Goal: Task Accomplishment & Management: Complete application form

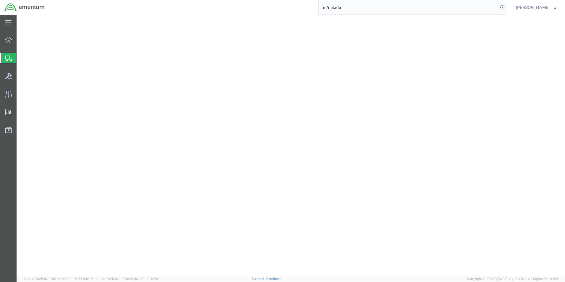
select select "49945"
select select "[GEOGRAPHIC_DATA]"
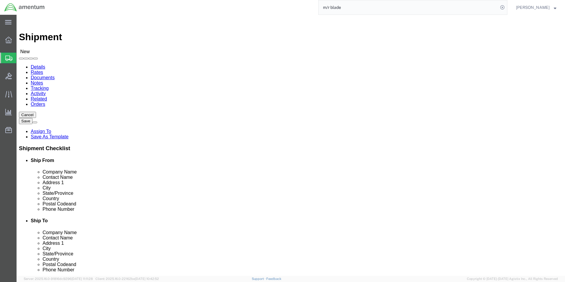
drag, startPoint x: 297, startPoint y: 117, endPoint x: 264, endPoint y: 116, distance: 32.5
click div "Location Select Select My Profile Location [PHONE_NUMBER] [PHONE_NUMBER] [PHONE…"
type input "[PERSON_NAME]"
click div
click input "[STREET_ADDRESS]"
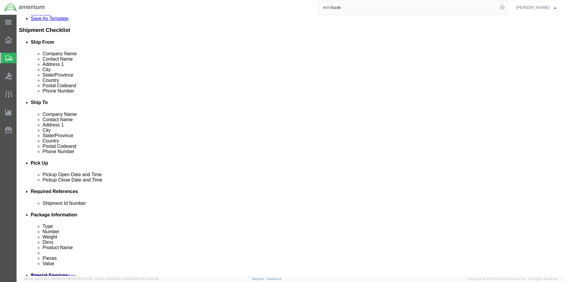
scroll to position [177, 0]
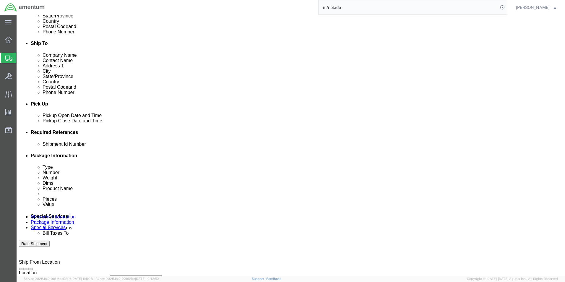
type input "[STREET_ADDRESS]"
click div "[DATE] 2:00 PM"
click input "8:00 PM"
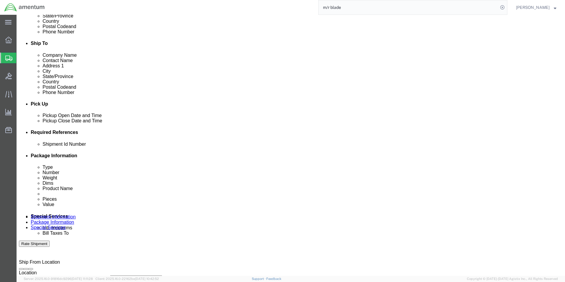
type input "8:00 AM"
click button "Apply"
click div "[DATE] 3:00 PM"
type input "2:00 PM"
click button "Apply"
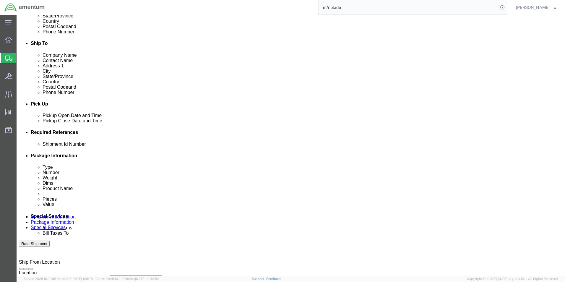
click button "Add reference"
click select "Select Account Type Activity ID Airline Appointment Number ASN Batch Request # …"
select select "DEPT"
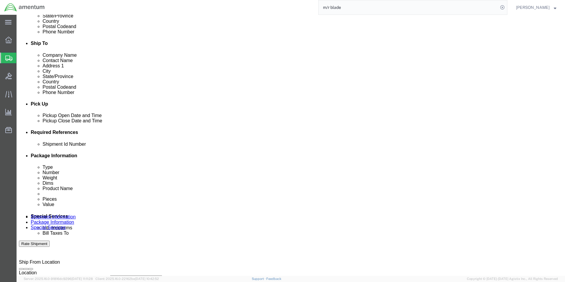
click select "Select Account Type Activity ID Airline Appointment Number ASN Batch Request # …"
click input "text"
type input "CBP"
click select "Select Account Type Activity ID Airline Appointment Number ASN Batch Request # …"
select select "PROJNUM"
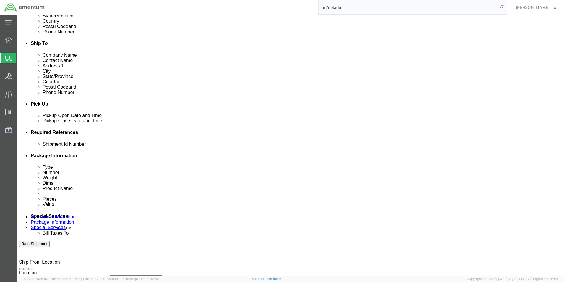
click select "Select Account Type Activity ID Airline Appointment Number ASN Batch Request # …"
click input "text"
type input "6118.03.03.2219.000.WST.0000"
click select "Select Account Type Activity ID Airline Appointment Number ASN Batch Request # …"
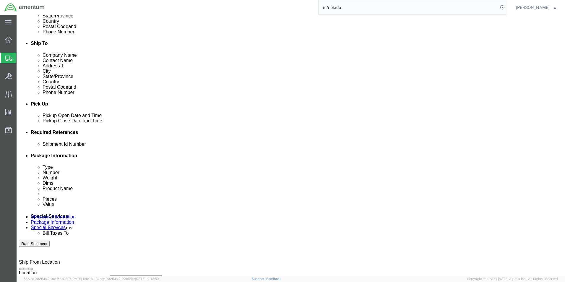
scroll to position [0, 0]
select select "CUSTREF"
click select "Select Account Type Activity ID Airline Appointment Number ASN Batch Request # …"
click input "text"
click input "CBP"
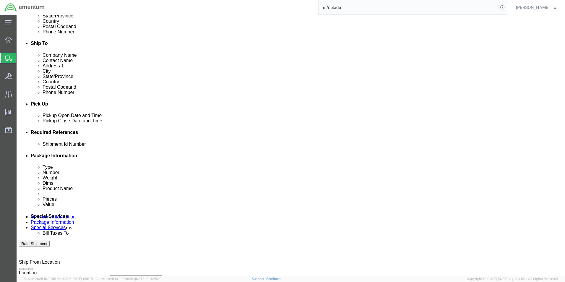
type input "CBP0043060"
click input "text"
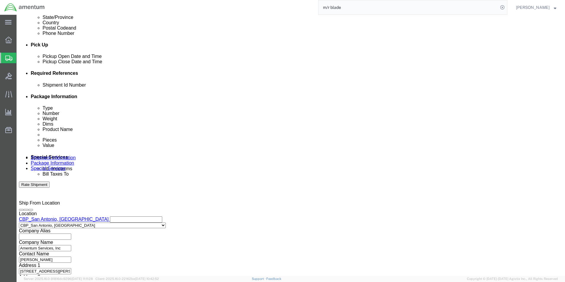
scroll to position [258, 0]
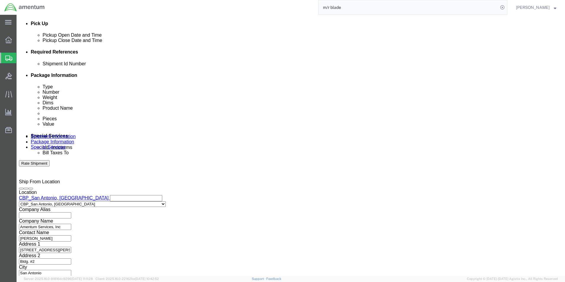
type input "CBP0043060"
click select "Select Air Less than Truckload Multi-Leg Ocean Freight Rail Small Parcel Truckl…"
select select "TL"
click select "Select Air Less than Truckload Multi-Leg Ocean Freight Rail Small Parcel Truckl…"
drag, startPoint x: 78, startPoint y: 220, endPoint x: 61, endPoint y: 205, distance: 22.2
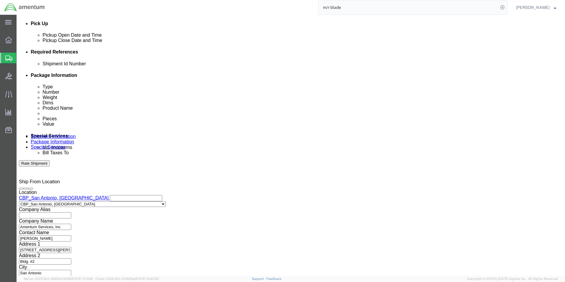
click select "Select 1-Ton (PSS) 10 Wheel 10 Yard Dump Truck 20 Yard Dump Truck Bobtail Botto…"
select select "FLBD"
click select "Select 1-Ton (PSS) 10 Wheel 10 Yard Dump Truck 20 Yard Dump Truck Bobtail Botto…"
click button "Continue"
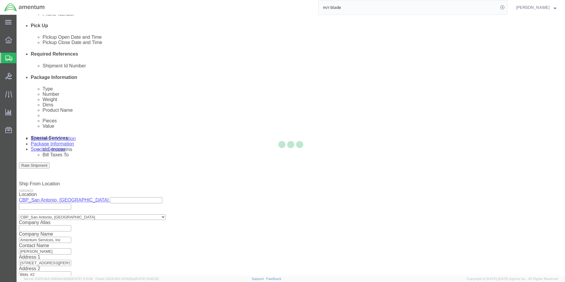
select select "CBOX"
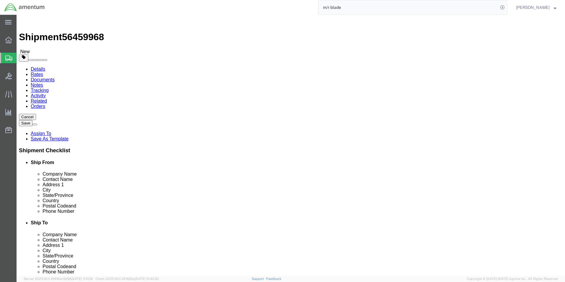
click input "text"
type input "192"
type input "25"
type input "14"
drag, startPoint x: 94, startPoint y: 162, endPoint x: 58, endPoint y: 162, distance: 36.0
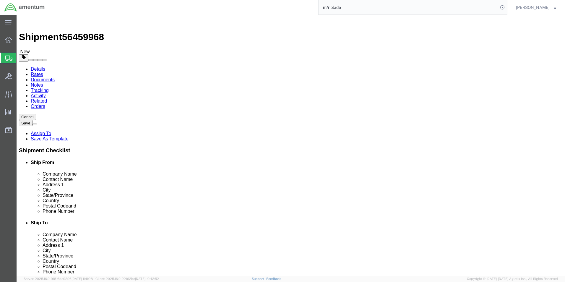
click div "Weight 0.00 Select kgs lbs Ship. t°"
type input "300.00"
click div "Package Type Select Bale(s) Basket(s) Bolt(s) Bottle(s) Buckets Bulk Bundle(s) …"
click link "Add Content"
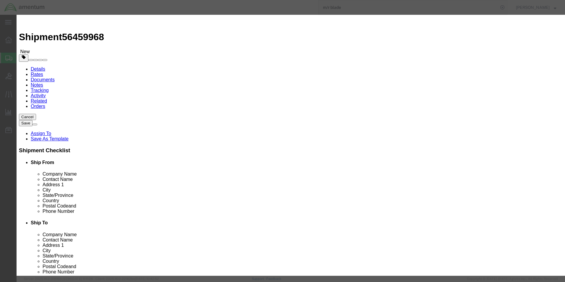
click input "text"
type input "MAIN ROTOR BLADE PN: 355A11-0030-04 SN: 31477"
select select "US"
click input "MAIN ROTOR BLADE PN: 355A11-0030-04 SN: 31477"
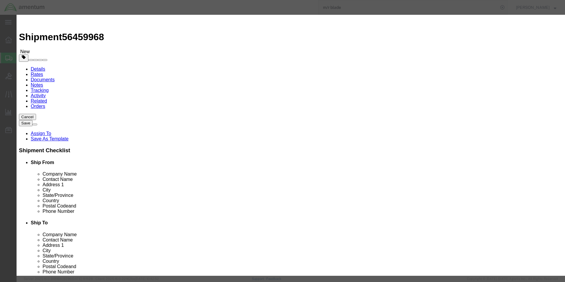
drag, startPoint x: 265, startPoint y: 45, endPoint x: 278, endPoint y: 45, distance: 13.0
click div "Product Name MAIN ROTOR BLADE PN: 355A11-0030-04 SN: 31477 MAIN ROTOR BLADE P P…"
type input "MAIN ROTOR BLADE PN: 355A11-0030-04 SN: 31891"
drag, startPoint x: 205, startPoint y: 57, endPoint x: 157, endPoint y: 52, distance: 47.8
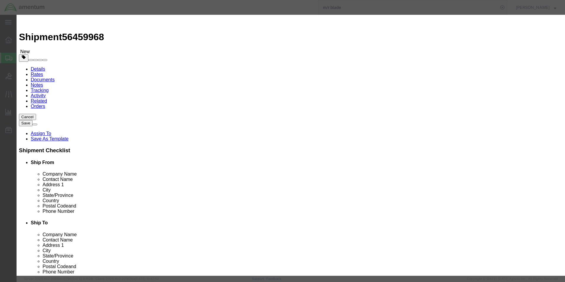
click div "Pieces 0 Select Bag Barrels 100Board Feet Bottle Box Blister Pack Carats Can Ca…"
type input "1"
click input "text"
type input "1297.00"
click button "Save & Close"
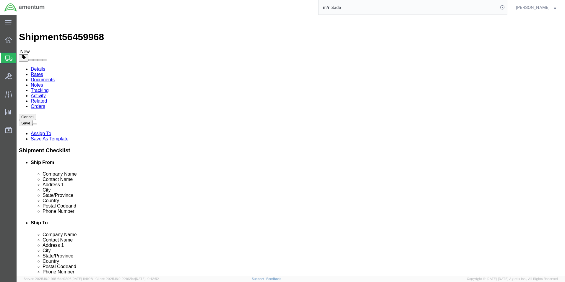
click icon
click div
drag, startPoint x: 74, startPoint y: 34, endPoint x: 83, endPoint y: 47, distance: 15.5
click icon
drag, startPoint x: 95, startPoint y: 153, endPoint x: 69, endPoint y: 152, distance: 25.4
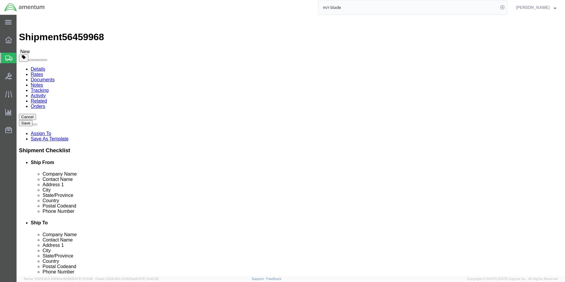
click div "Dimensions Length 192 x Width 25 x Height 14 Select cm ft in"
type input "192"
click button "Continue"
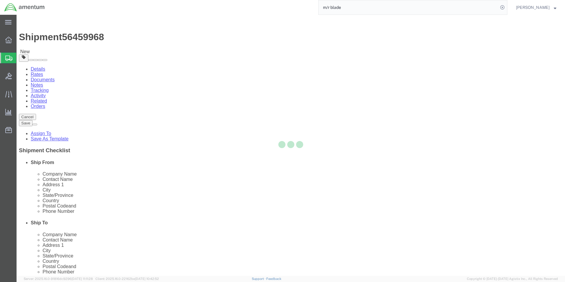
select select
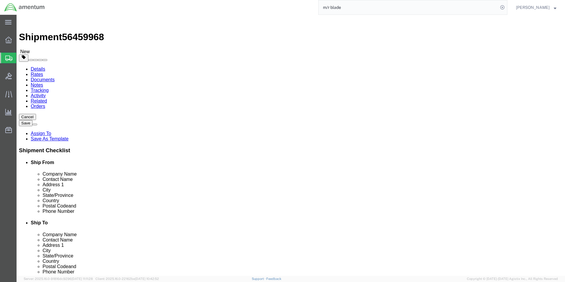
click link "Shipment Information"
click input "[PERSON_NAME]"
type input "[PERSON_NAME]"
drag, startPoint x: 359, startPoint y: 112, endPoint x: 287, endPoint y: 119, distance: 71.8
click div "Location My Profile Location [PHONE_NUMBER] [PHONE_NUMBER] [PHONE_NUMBER] [PHON…"
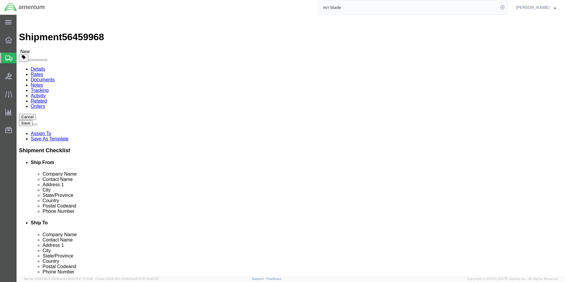
type input "AIRBUS HELICOPTERS"
click input "[STREET_ADDRESS]"
drag, startPoint x: 346, startPoint y: 123, endPoint x: 272, endPoint y: 122, distance: 73.8
click div "Contact Name [PERSON_NAME]"
click input "[STREET_ADDRESS]"
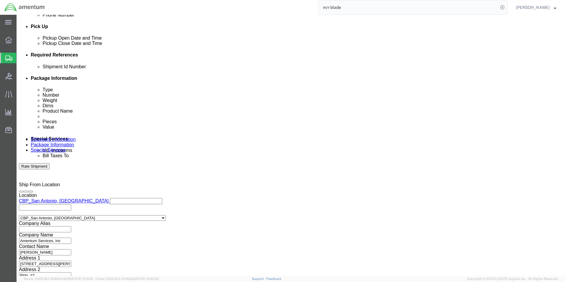
scroll to position [258, 0]
click button "Rate Shipment"
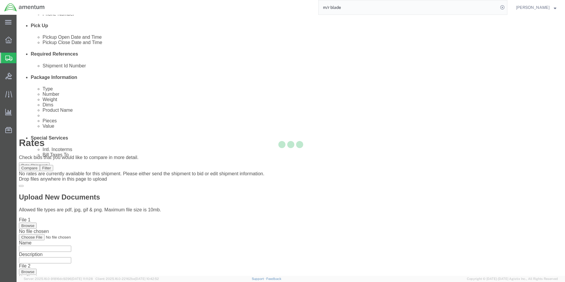
scroll to position [0, 0]
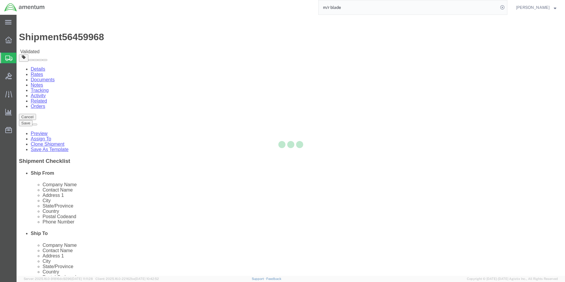
select select "49945"
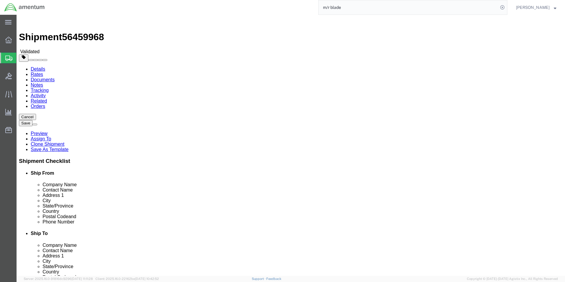
click at [0, 0] on span "Create Shipment" at bounding box center [0, 0] width 0 height 0
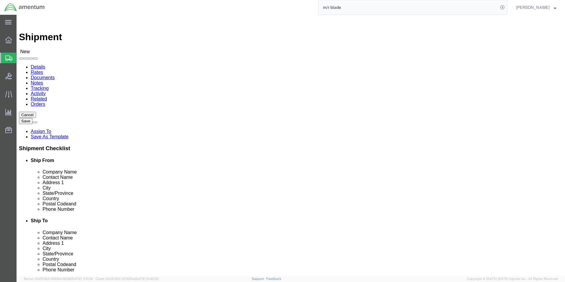
scroll to position [144, 0]
type input "cbp"
select select "49945"
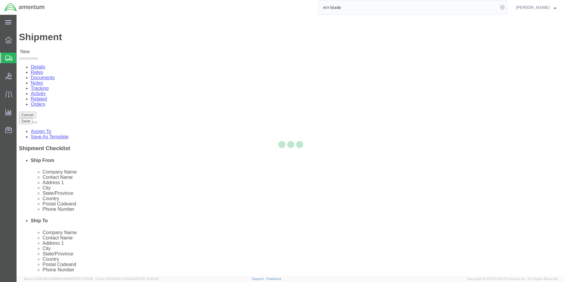
select select "[GEOGRAPHIC_DATA]"
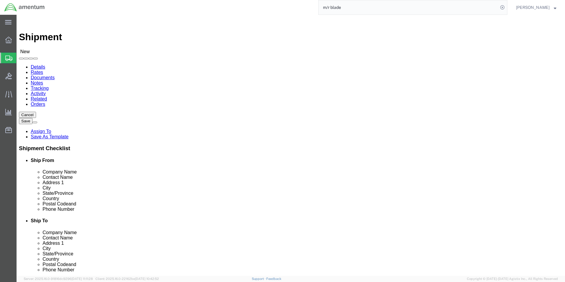
click input "text"
type input "AIRBUS HELICOPTERS"
click div "Location Select Select My Profile Location [PHONE_NUMBER] [PHONE_NUMBER] [PHONE…"
click input "text"
type input "[PERSON_NAME]"
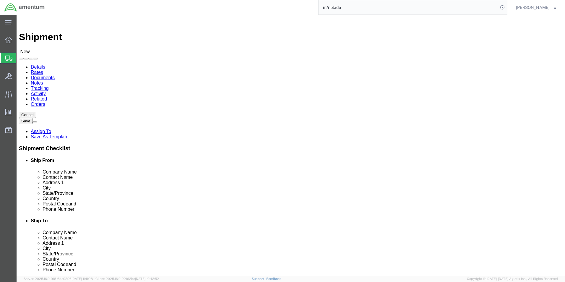
type input "[STREET_ADDRESS]"
type input "S"
type input "GRAND PRAIRIE"
type input "T"
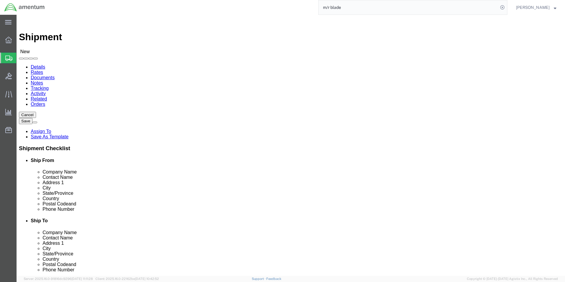
type input "TE"
type input "75052"
drag, startPoint x: 334, startPoint y: 198, endPoint x: 286, endPoint y: 201, distance: 47.3
click div "Phone Number 375"
paste input "972) 522-5464"
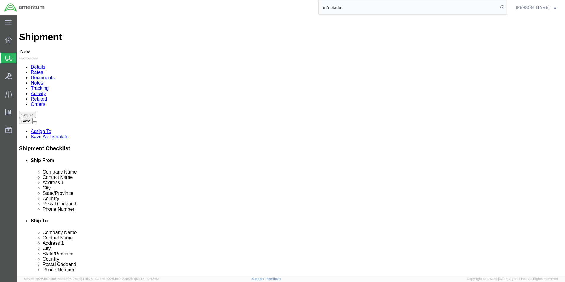
click input "972) 522-5464"
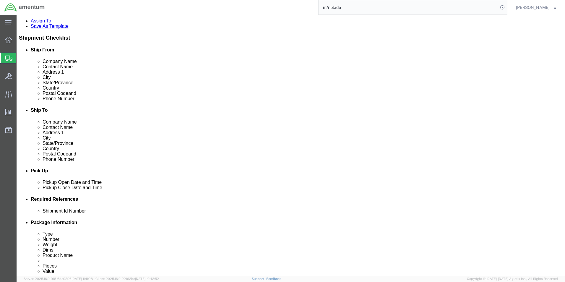
scroll to position [148, 0]
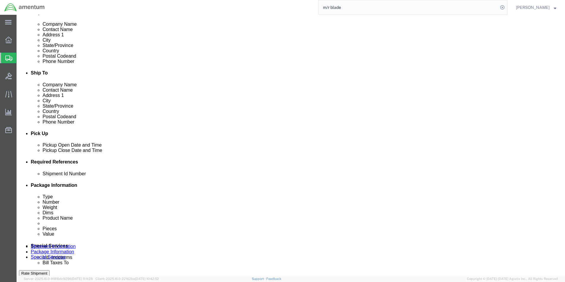
type input "[PHONE_NUMBER]"
click div "[DATE] 3:00 PM"
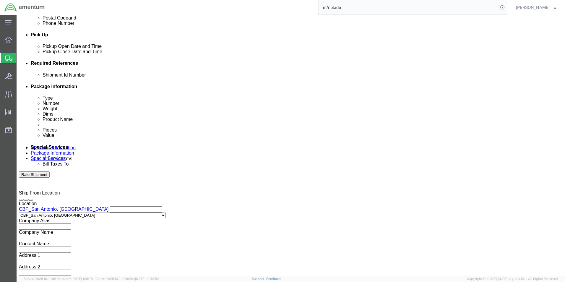
click input "3:00 PM"
click input "8:00 PM"
type input "8:00 AM"
click button "Apply"
click div "[DATE] 9:00 AM"
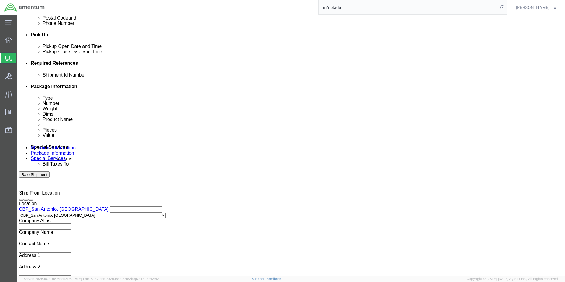
click input "2:00 AM"
type input "2:00 PM"
click button "Apply"
click button "Add reference"
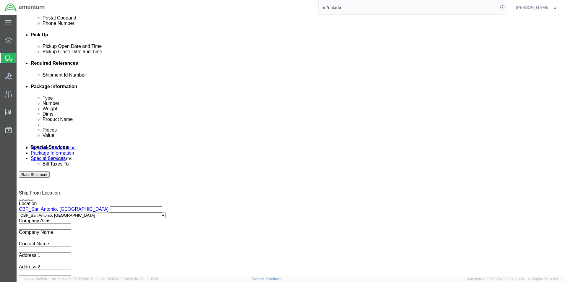
click button "Add reference"
click input "text"
type input "CBP0043058"
click select "Select Account Type Activity ID Airline Appointment Number ASN Batch Request # …"
select select "CUSTREF"
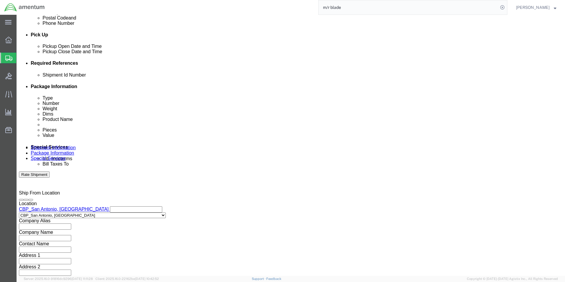
click select "Select Account Type Activity ID Airline Appointment Number ASN Batch Request # …"
click input "text"
type input "CBP0043058"
click select "Select Account Type Activity ID Airline Appointment Number ASN Batch Request # …"
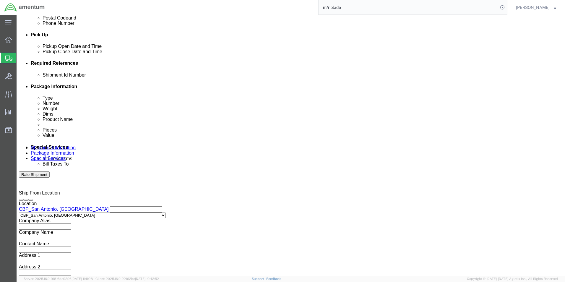
click div "Shipment Id Number CBP0043058 Select Account Type Activity ID Airline Appointme…"
click select "Select Account Type Activity ID Airline Appointment Number ASN Batch Request # …"
select select "DEPT"
click select "Select Account Type Activity ID Airline Appointment Number ASN Batch Request # …"
click input "text"
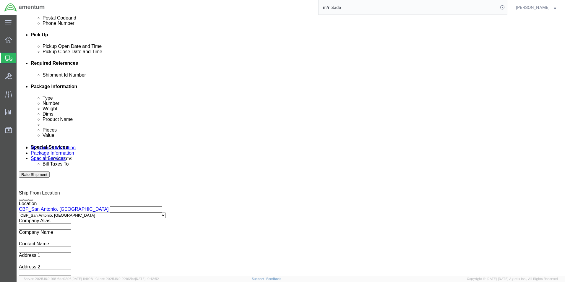
type input "CBP"
click select "Select Account Type Activity ID Airline Appointment Number ASN Batch Request # …"
select select "PROJNUM"
click select "Select Account Type Activity ID Airline Appointment Number ASN Batch Request # …"
click input "text"
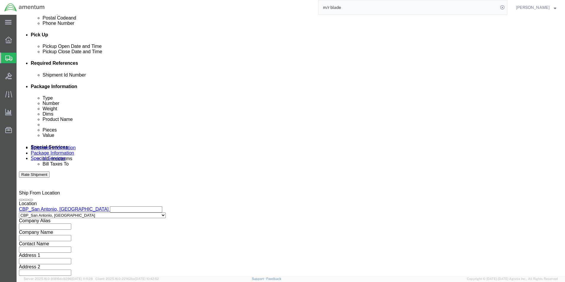
scroll to position [0, 10]
type input "6118.03.03.2219.000.WST.0000"
click select "Select Air Less than Truckload Multi-Leg Ocean Freight Rail Small Parcel Truckl…"
select select "TL"
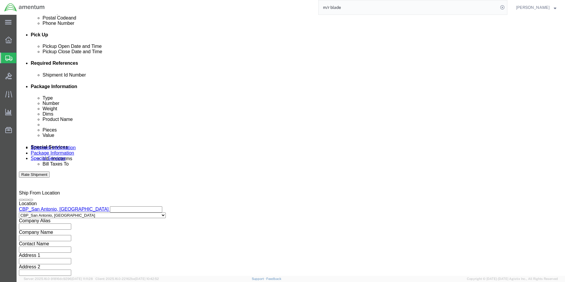
click select "Select Air Less than Truckload Multi-Leg Ocean Freight Rail Small Parcel Truckl…"
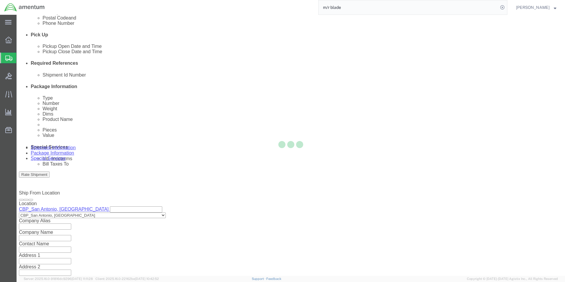
click at [69, 233] on div at bounding box center [291, 145] width 548 height 261
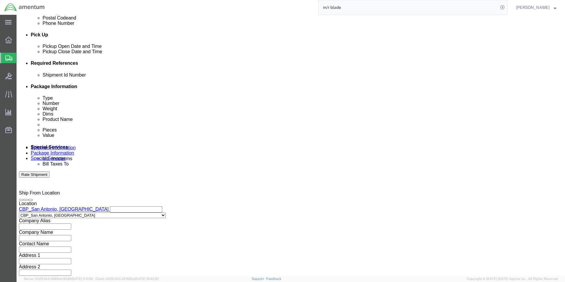
click select "Select 1-Ton (PSS) 10 Wheel 10 Yard Dump Truck 20 Yard Dump Truck Bobtail Botto…"
select select "FLBD"
click select "Select 1-Ton (PSS) 10 Wheel 10 Yard Dump Truck 20 Yard Dump Truck Bobtail Botto…"
click button "Continue"
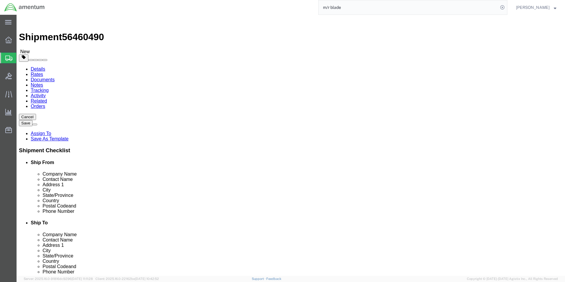
click input "text"
click select "Select Bale(s) Basket(s) Bolt(s) Bottle(s) Buckets Bulk Bundle(s) Can(s) Cardbo…"
select select "CRAT"
click select "Select Bale(s) Basket(s) Bolt(s) Bottle(s) Buckets Bulk Bundle(s) Can(s) Cardbo…"
click input "text"
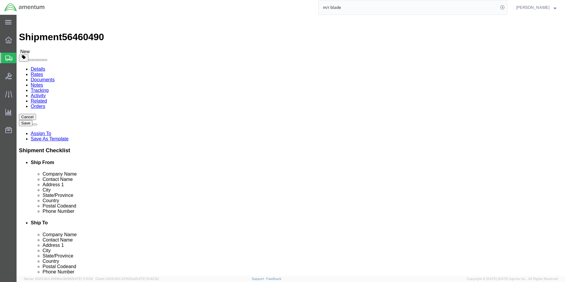
type input "192"
click input "text"
type input "25"
click div "Package Type Select Bale(s) Basket(s) Bolt(s) Bottle(s) Buckets Bulk Bundle(s) …"
click input "text"
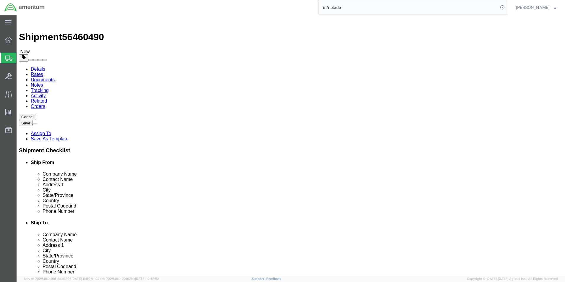
type input "14"
drag, startPoint x: 88, startPoint y: 137, endPoint x: 72, endPoint y: 139, distance: 16.1
click div "Weight 0.00 Select kgs lbs Ship. t°"
type input "300.00"
click link "Add Content"
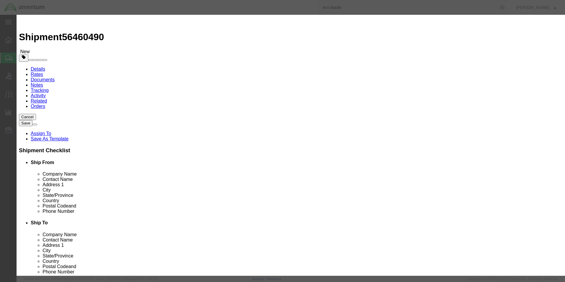
click input "text"
type input "MAIN ROTOR BLADE PN: 355A11-0030-04 SN: 31891"
type input "1297.00"
select select "US"
click div "Product Name MAIN ROTOR BLADE PN: 355A11-0030-04 SN: 31891 Pieces 0 Select Bag …"
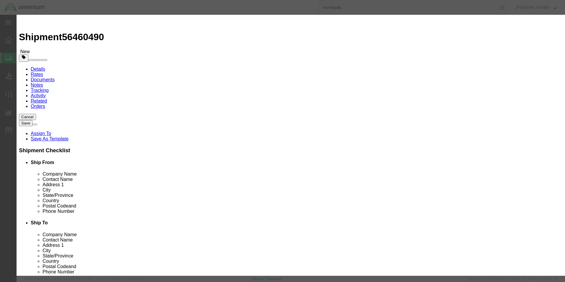
click input "MAIN ROTOR BLADE PN: 355A11-0030-04 SN: 31891"
drag, startPoint x: 263, startPoint y: 45, endPoint x: 278, endPoint y: 49, distance: 15.3
click div "Product Name MAIN ROTOR BLADE PN: 355A11-0030-04 SN: 31891 Pieces 0 Select Bag …"
type input "MAIN ROTOR BLADE PN: 355A11-0030-04 SN: 27948"
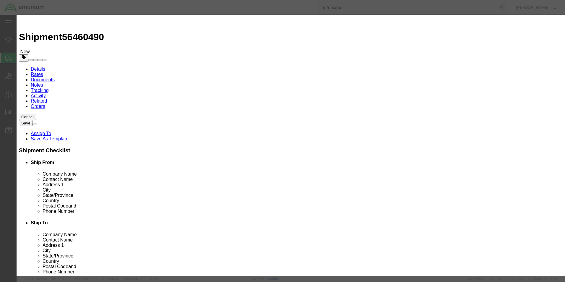
scroll to position [0, 0]
drag, startPoint x: 196, startPoint y: 56, endPoint x: 173, endPoint y: 56, distance: 22.7
click input "0"
click input "1"
type input "1"
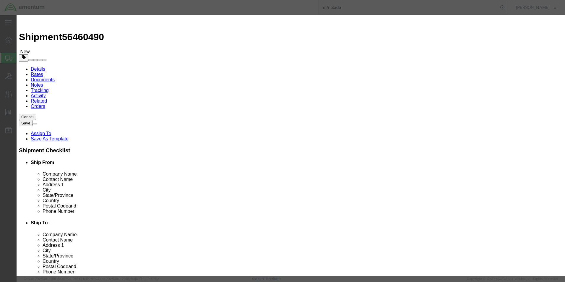
type input "1297"
click div "Commodity library Product Name MAIN ROTOR BLADE PN: 355A11-0030-04 SN: 27948 Pi…"
click select "Select 50 55 60 65 70 85 92.5 100 125 175 250 300 400"
select select "125"
click select "Select 50 55 60 65 70 85 92.5 100 125 175 250 300 400"
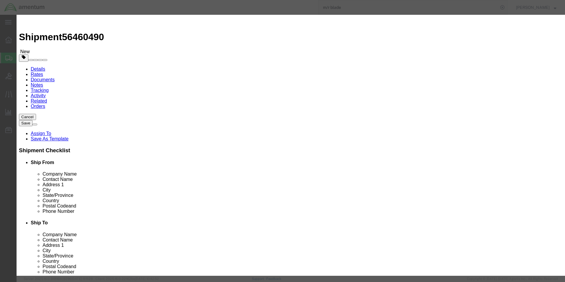
click button "Save & Close"
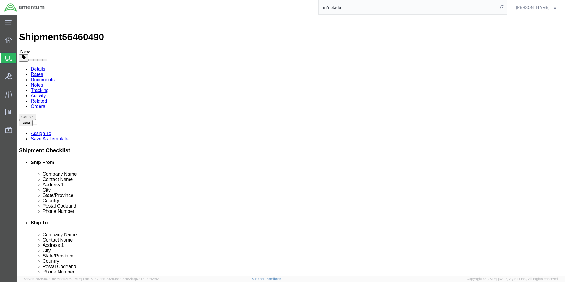
click button "Continue"
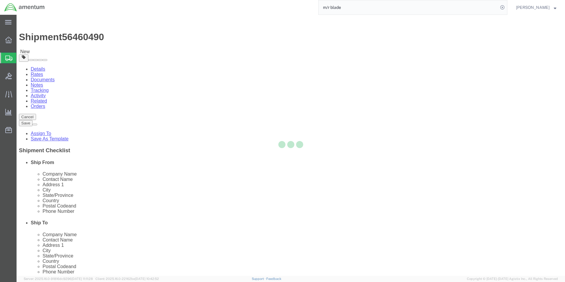
select select
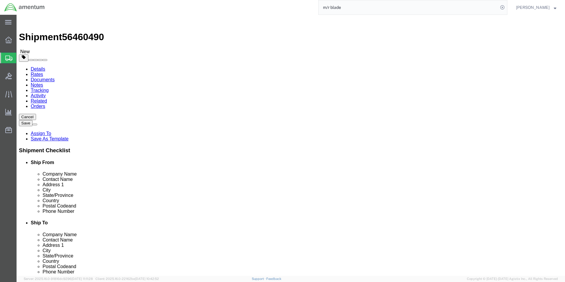
click button "Rate Shipment"
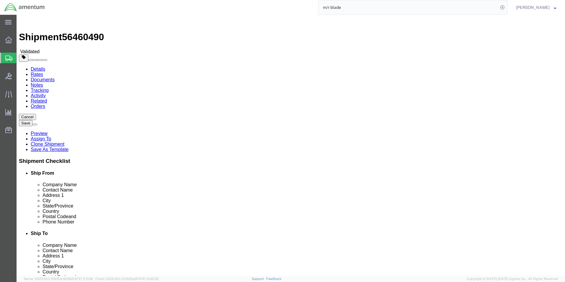
click at [353, 6] on input "m/r blade" at bounding box center [408, 7] width 180 height 14
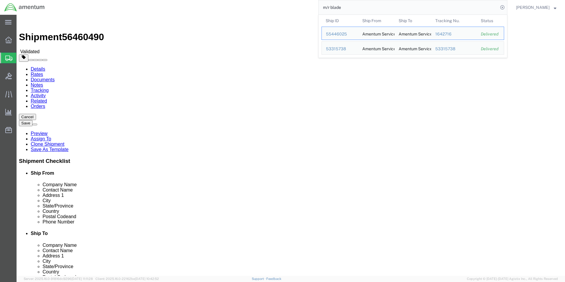
drag, startPoint x: 355, startPoint y: 8, endPoint x: 292, endPoint y: 10, distance: 63.3
click at [292, 10] on div "m/r blade Ship ID Ship From Ship To Tracking Nu. Status Ship ID 55446025 Ship F…" at bounding box center [278, 7] width 458 height 15
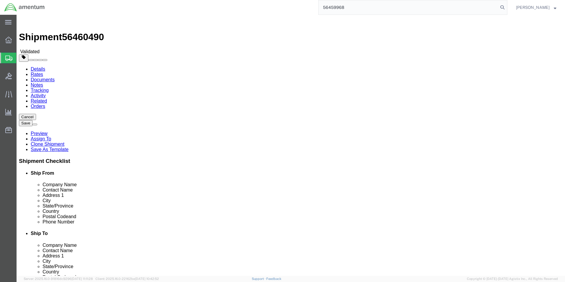
type input "56459968"
select select "49945"
click icon
click select "Select Bale(s) Basket(s) Bolt(s) Bottle(s) Buckets Bulk Bundle(s) Can(s) Cardbo…"
select select "CRAT"
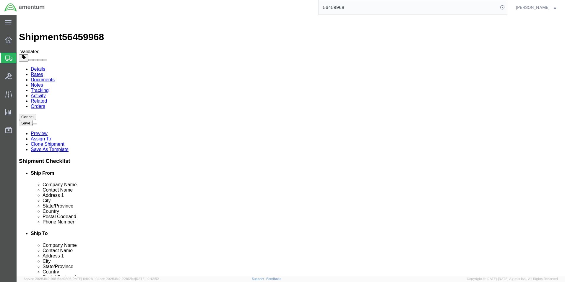
click select "Select Bale(s) Basket(s) Bolt(s) Bottle(s) Buckets Bulk Bundle(s) Can(s) Cardbo…"
click button "Continue"
click button "Rate Shipment"
click at [39, 66] on link "Details" at bounding box center [38, 68] width 14 height 5
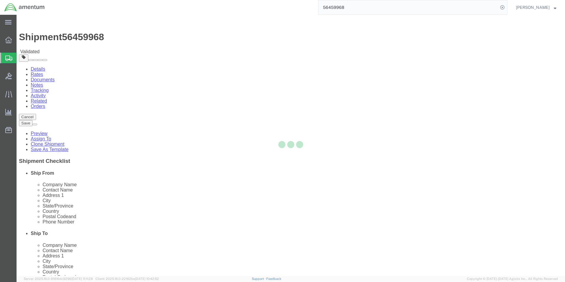
select select "49945"
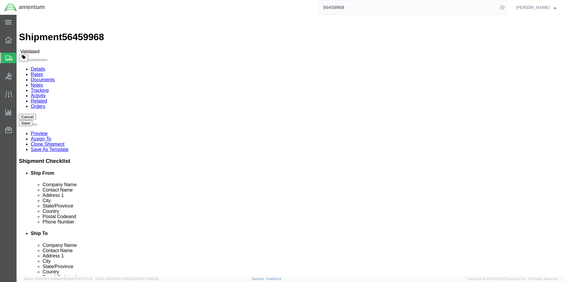
click icon
click link "Package Information"
